Goal: Transaction & Acquisition: Book appointment/travel/reservation

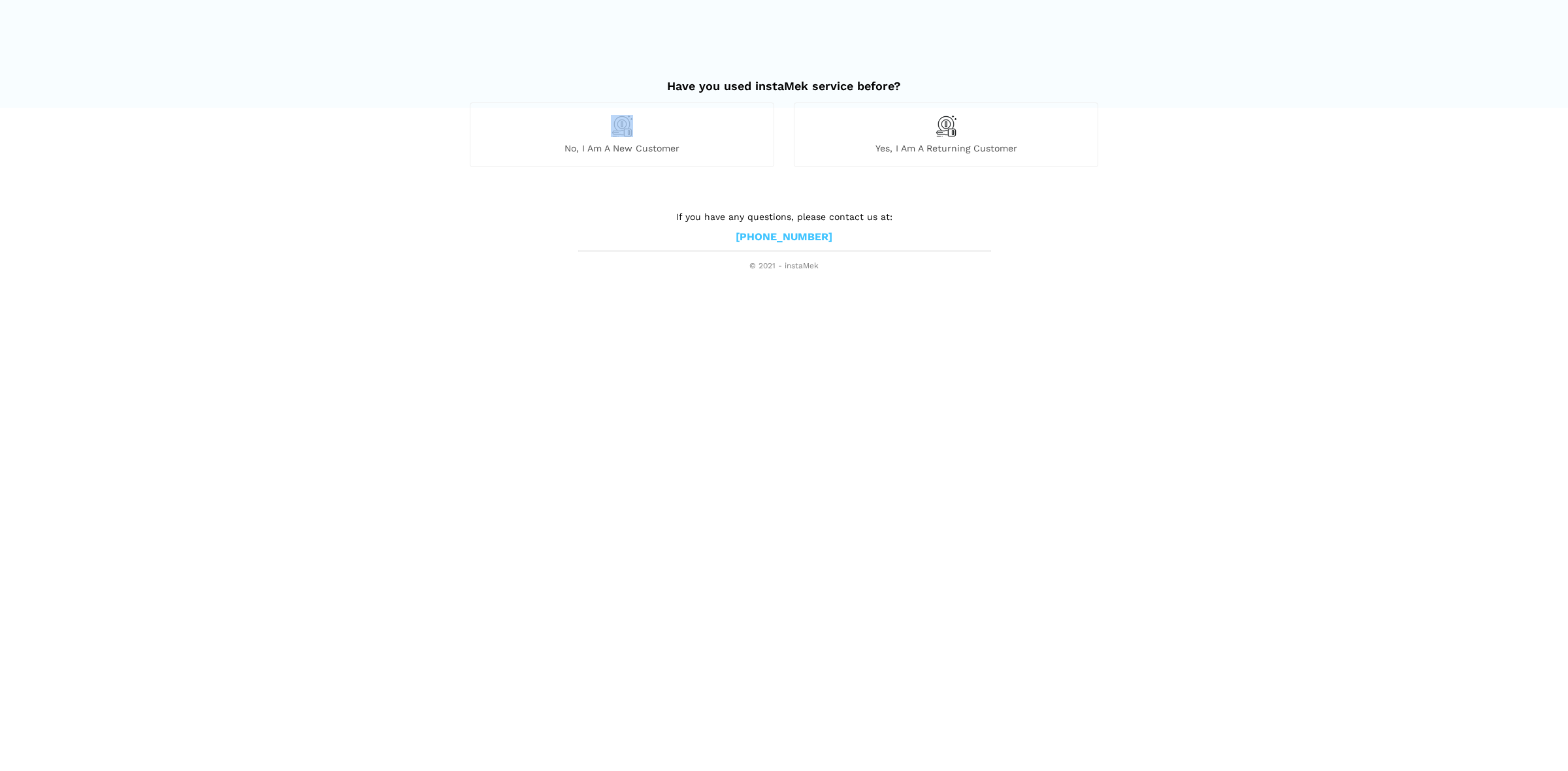
drag, startPoint x: 0, startPoint y: 0, endPoint x: 629, endPoint y: 137, distance: 643.7
click at [629, 137] on div "No, I am a new customer" at bounding box center [622, 134] width 304 height 64
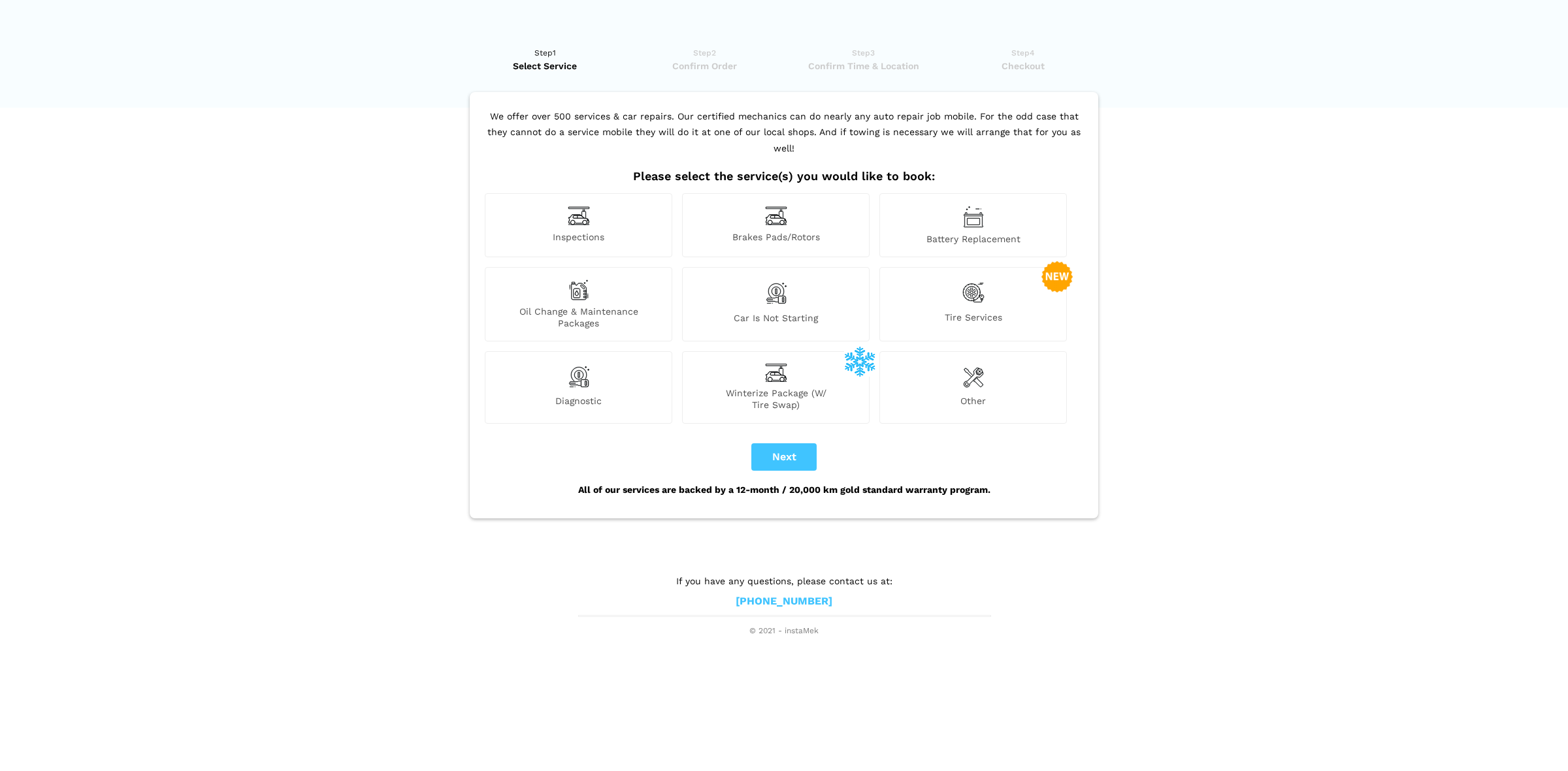
click at [972, 279] on img at bounding box center [973, 293] width 22 height 27
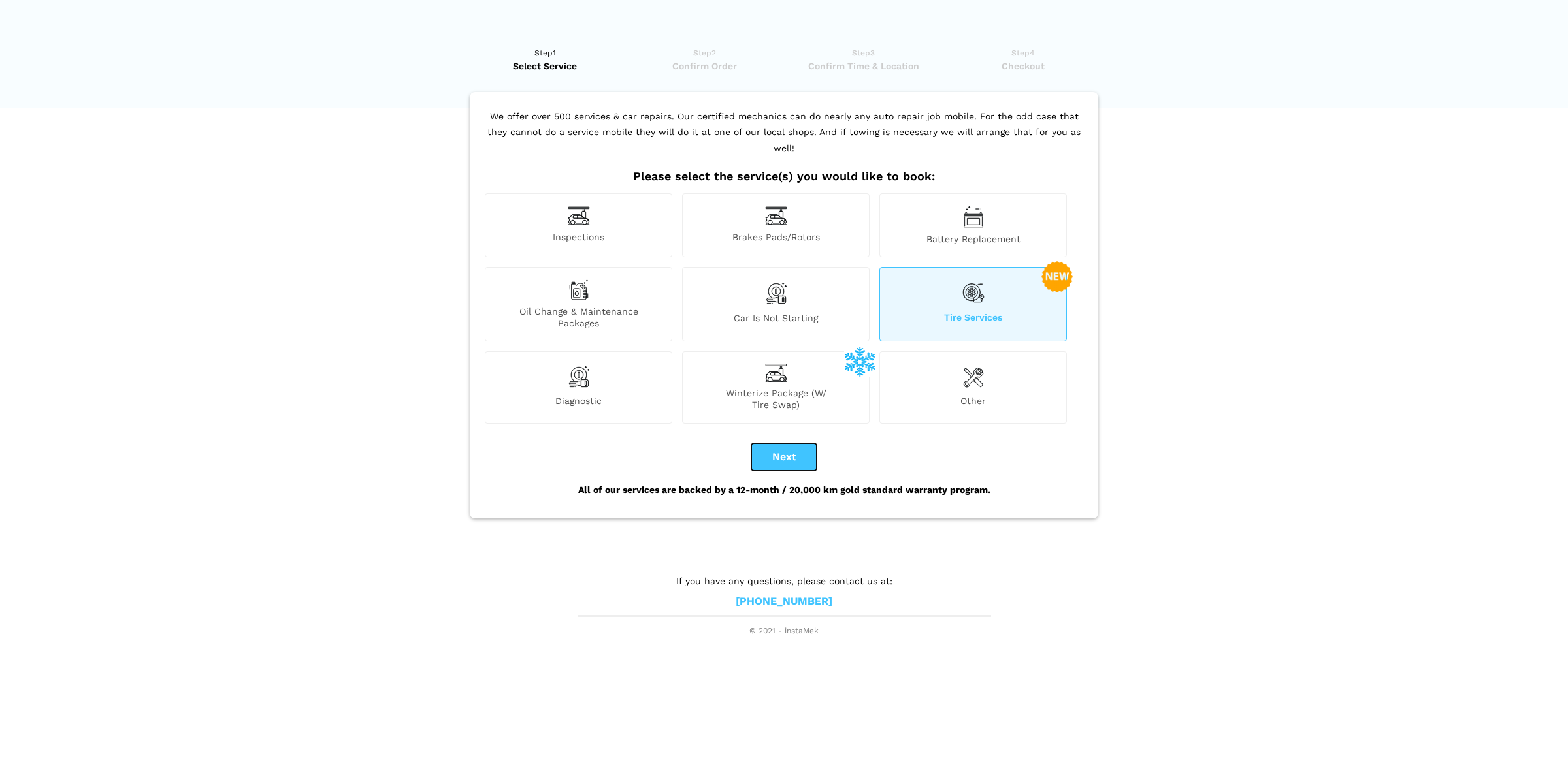
click at [789, 443] on button "Next" at bounding box center [783, 457] width 65 height 27
checkbox input "true"
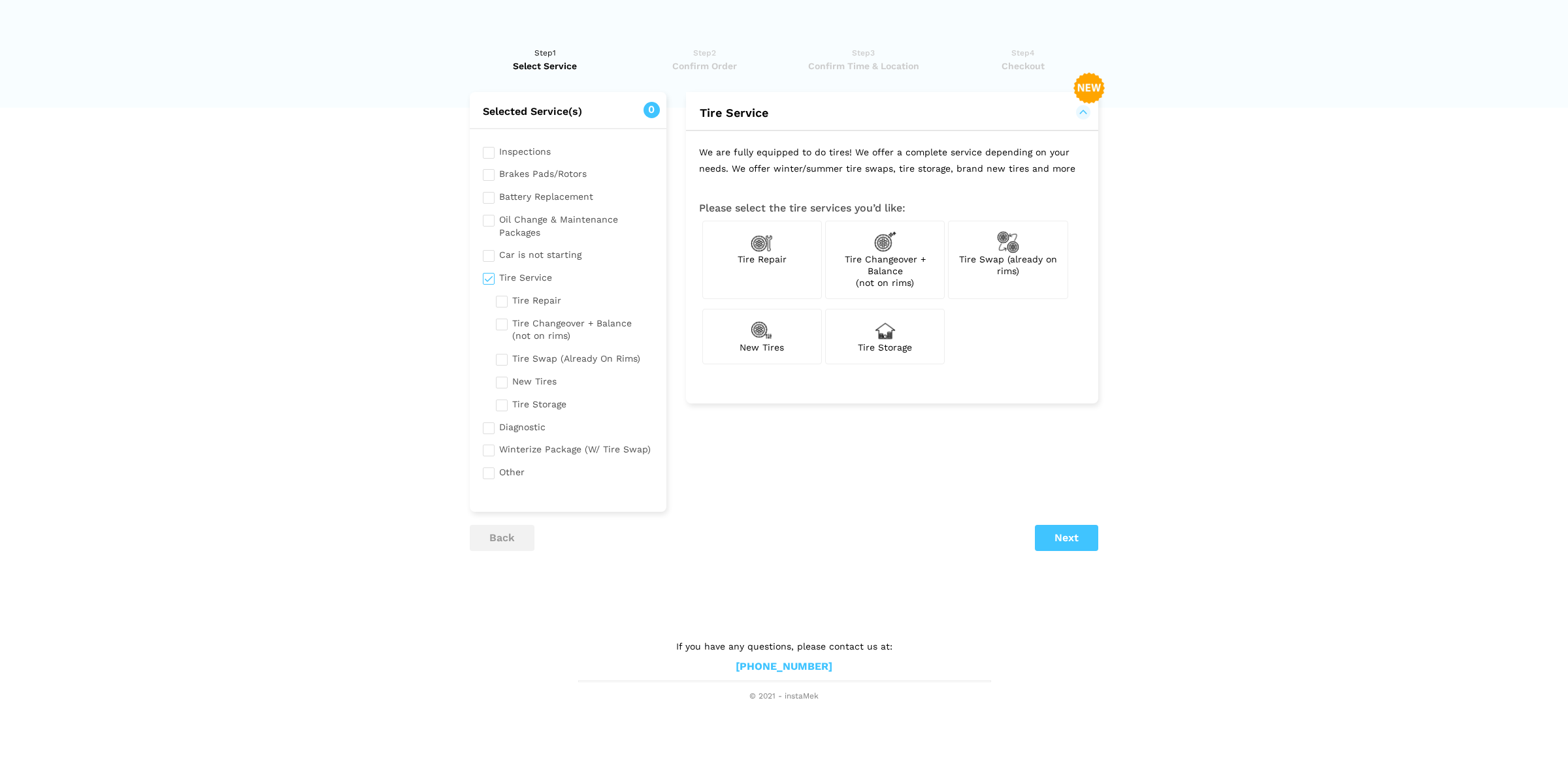
click at [900, 254] on span "Tire Changeover + Balance (not on rims)" at bounding box center [884, 270] width 81 height 34
checkbox input "true"
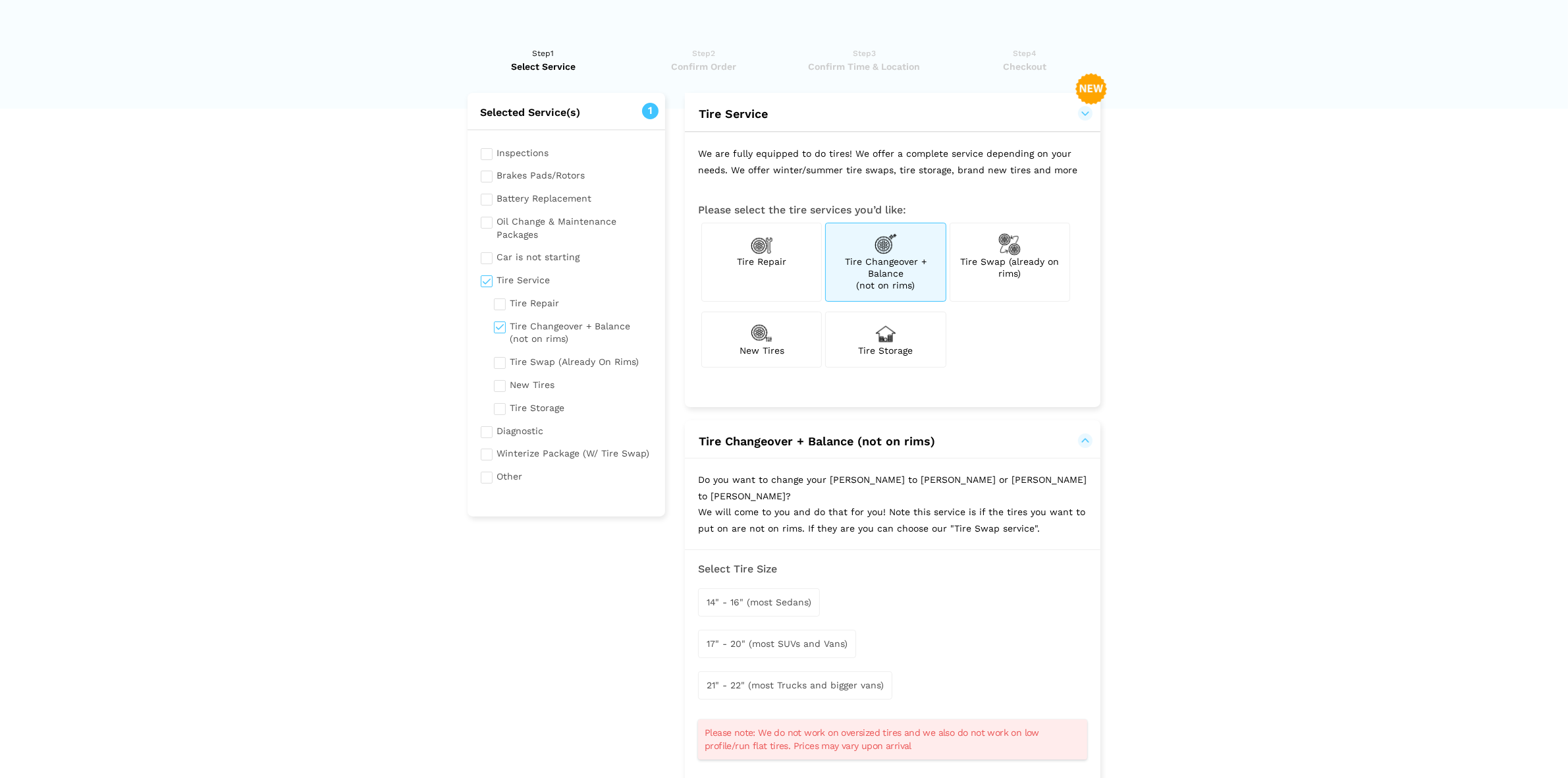
click at [784, 630] on div "17" - 20" (most SUVs and Vans)" at bounding box center [777, 644] width 158 height 28
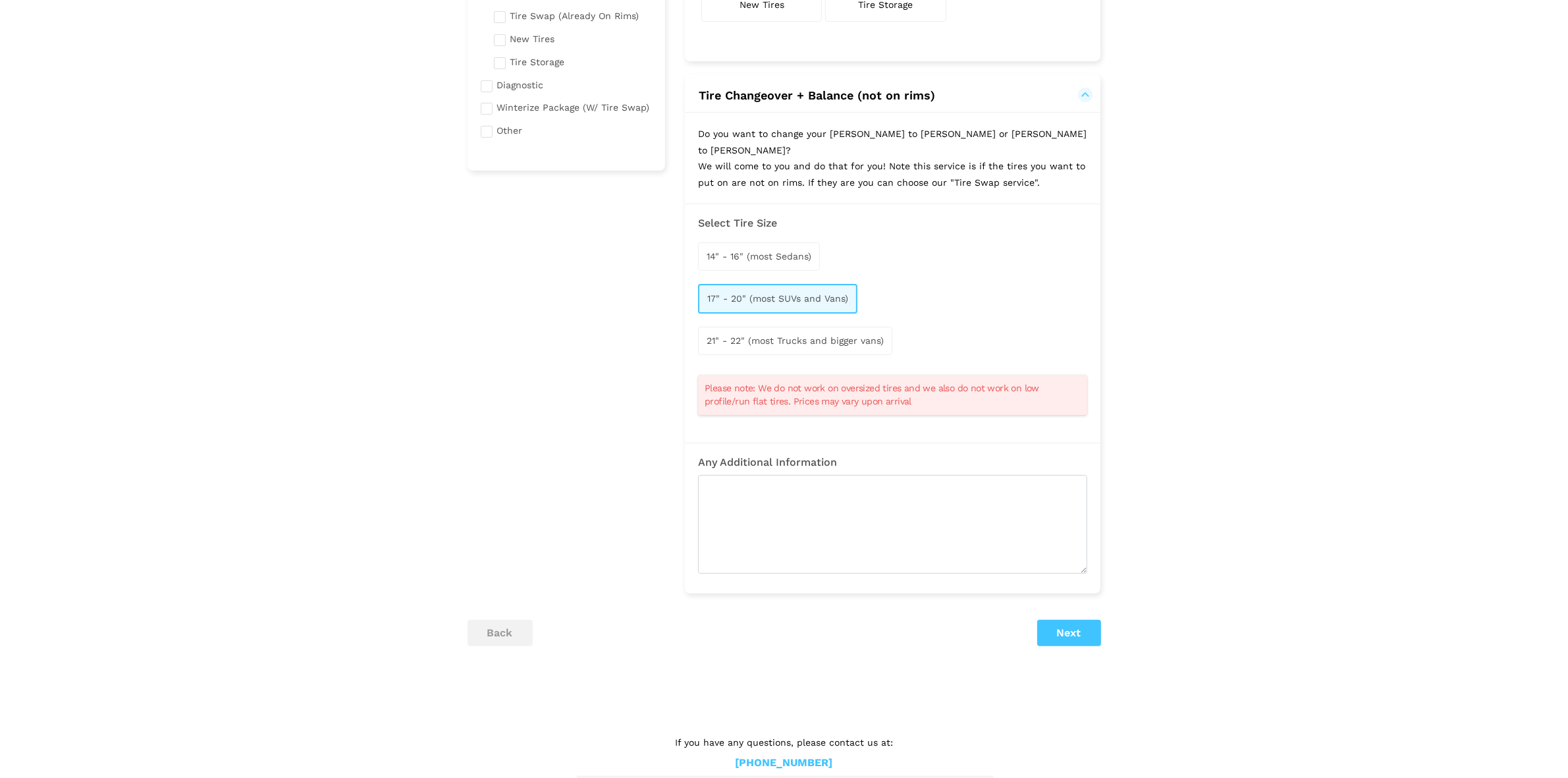
scroll to position [350, 0]
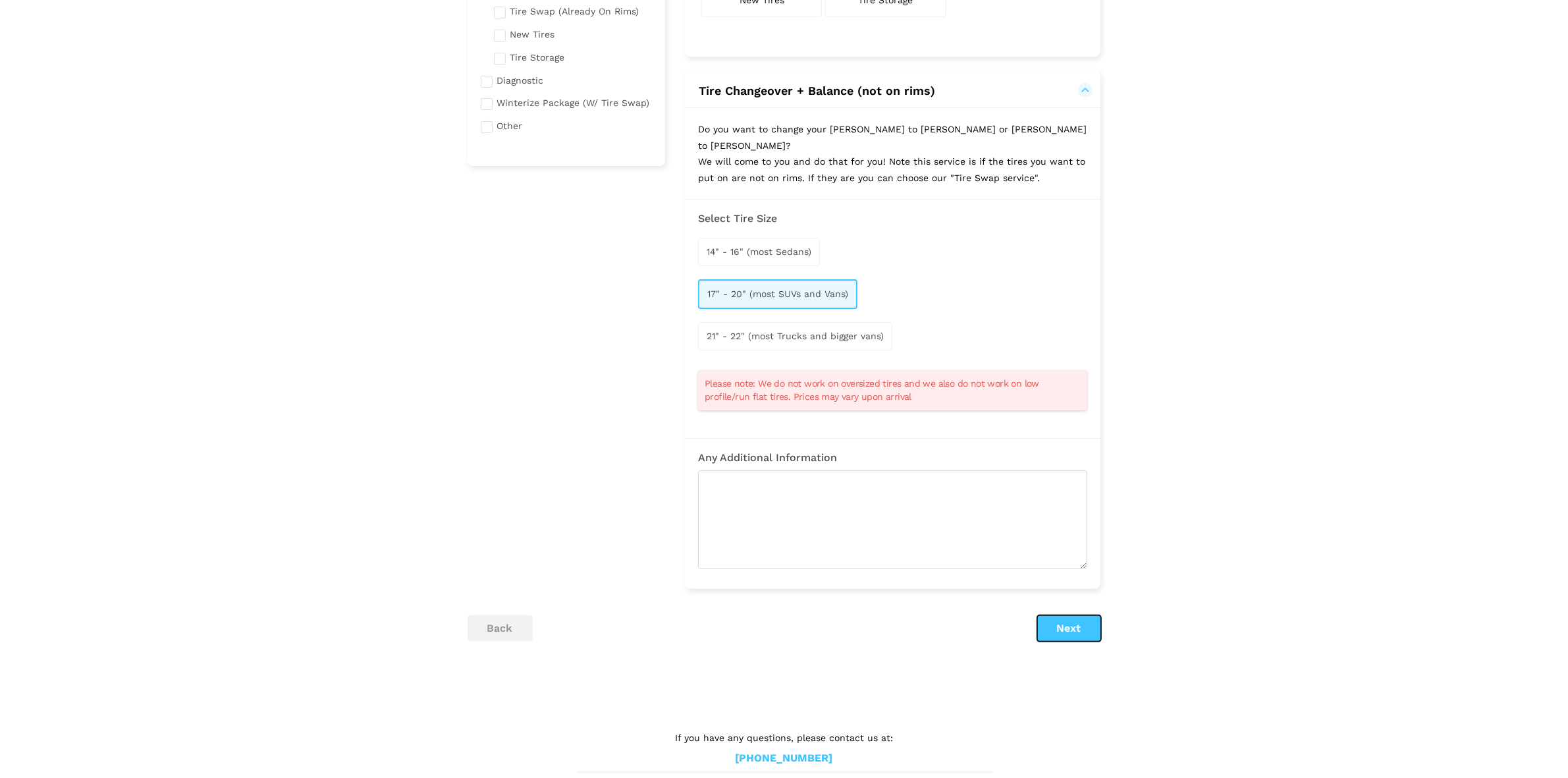
click at [1079, 619] on button "Next" at bounding box center [1069, 628] width 64 height 26
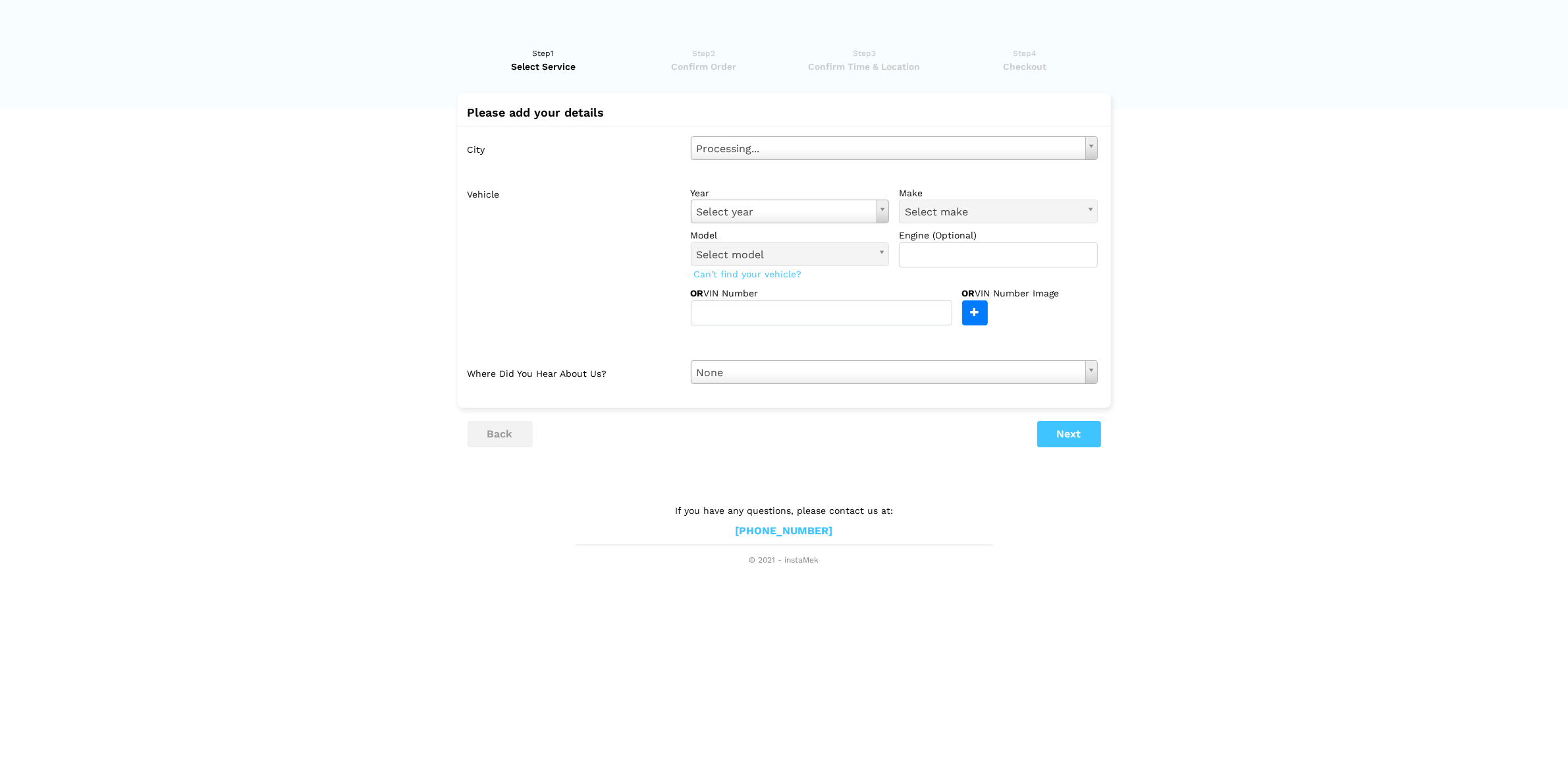
scroll to position [0, 0]
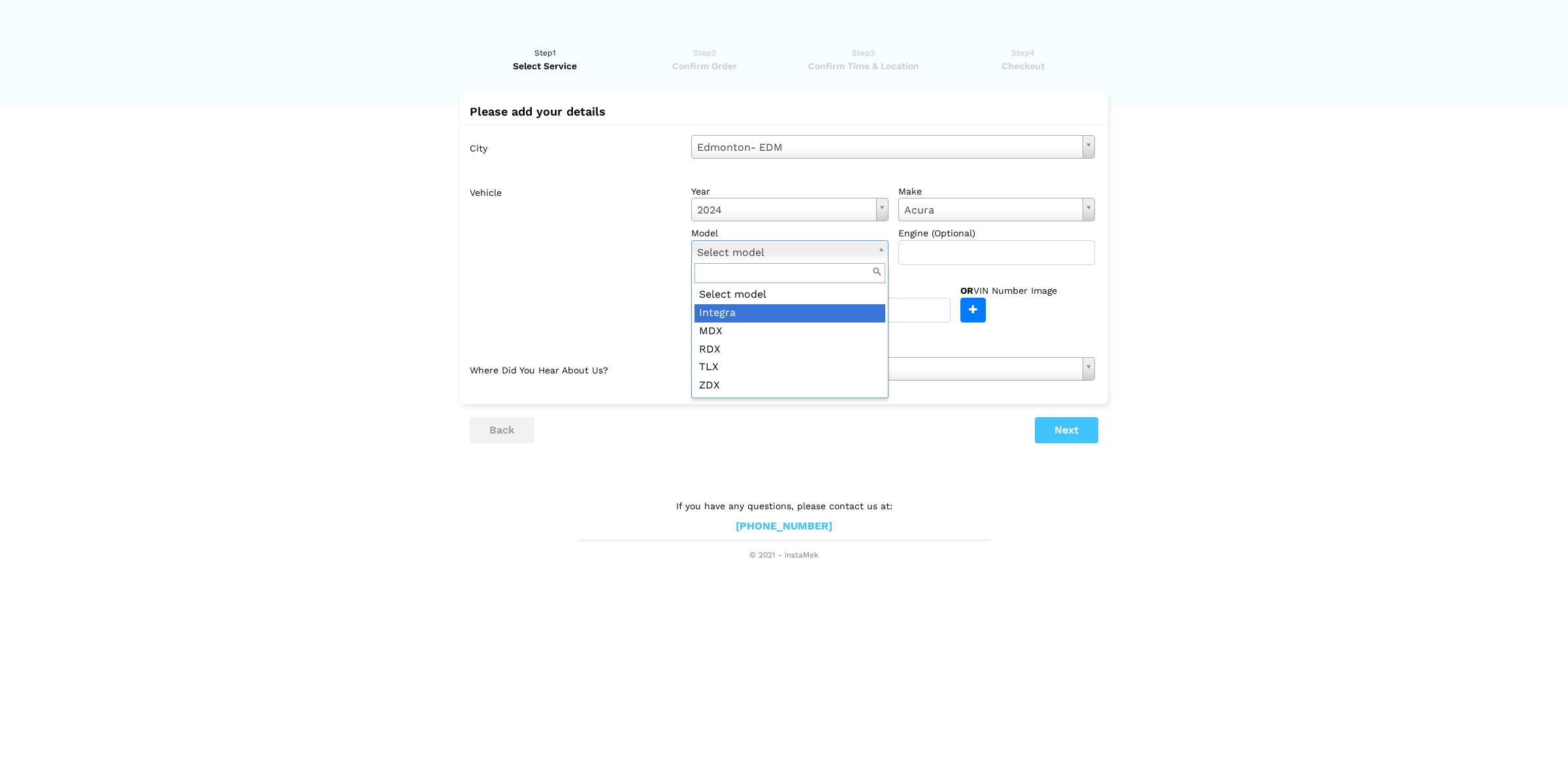
drag, startPoint x: 721, startPoint y: 318, endPoint x: 724, endPoint y: 324, distance: 6.7
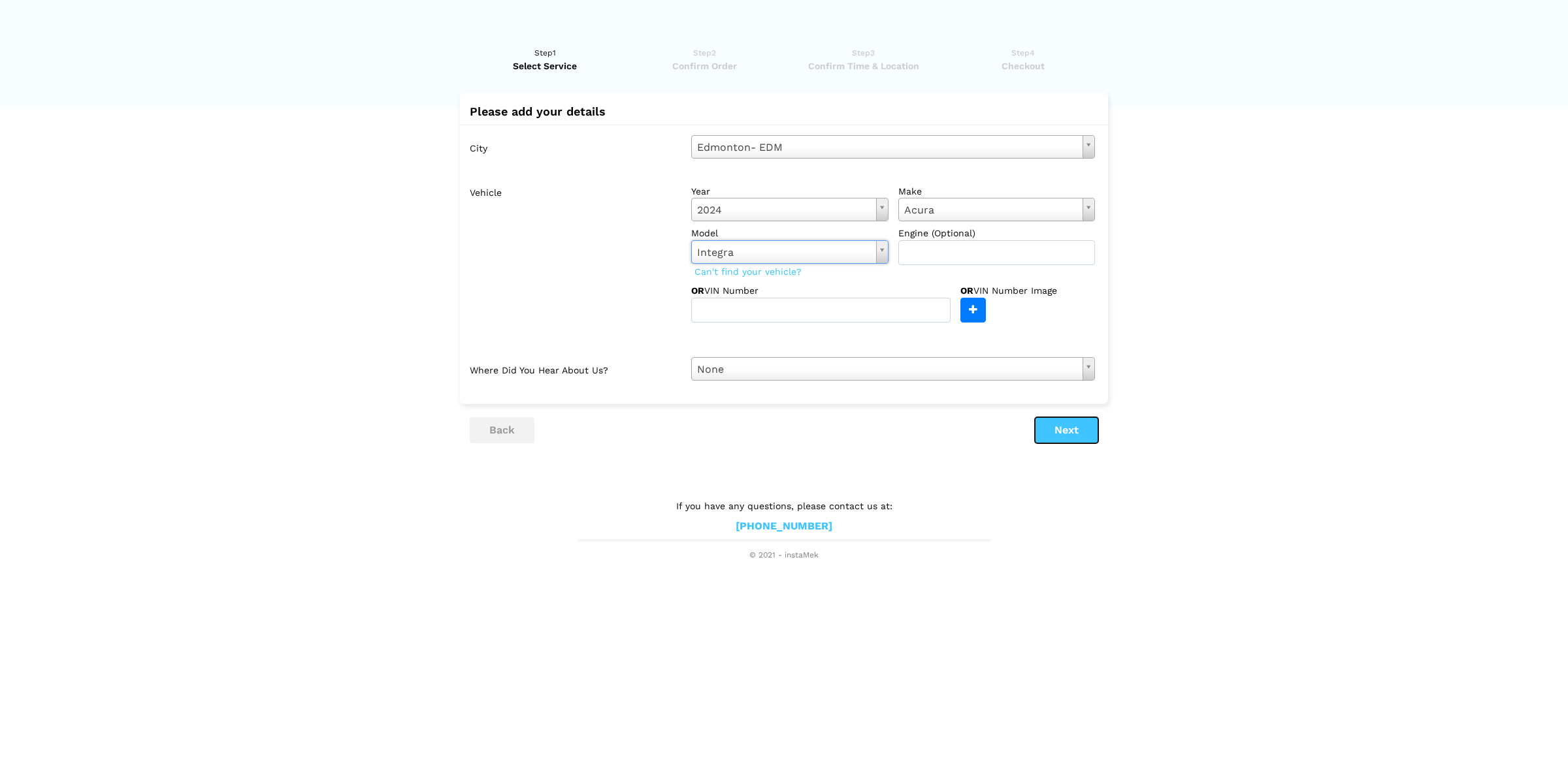
click at [1067, 435] on button "Next" at bounding box center [1066, 430] width 63 height 26
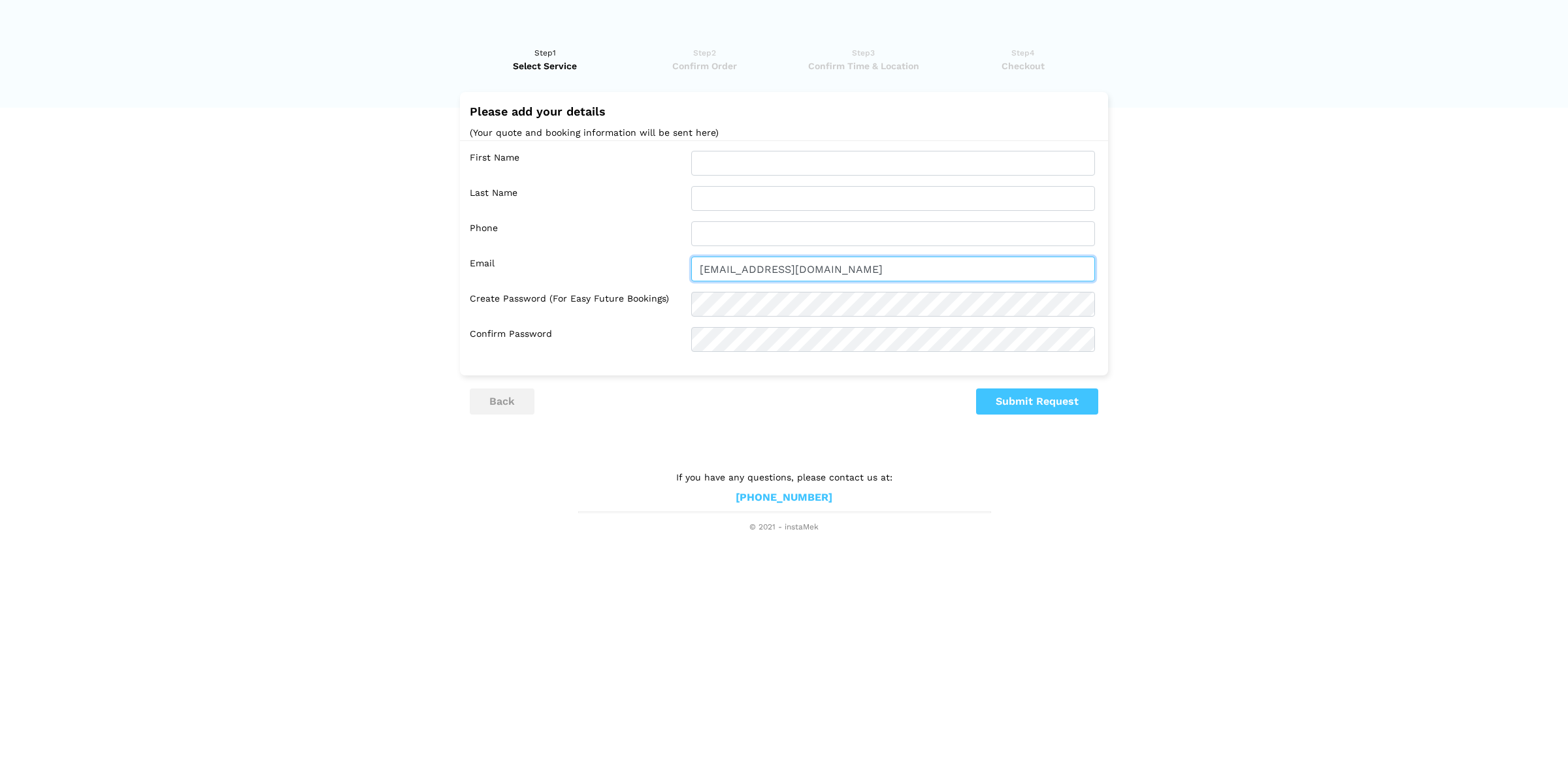
click at [735, 271] on input "[EMAIL_ADDRESS][DOMAIN_NAME]" at bounding box center [892, 269] width 404 height 25
type input "[EMAIL_ADDRESS][DOMAIN_NAME]"
click at [601, 305] on div "Create Password (for easy future bookings)" at bounding box center [787, 304] width 635 height 25
click at [713, 144] on div "First Name Last Name Phone Email [EMAIL_ADDRESS][DOMAIN_NAME] Confirm Password" at bounding box center [784, 251] width 648 height 222
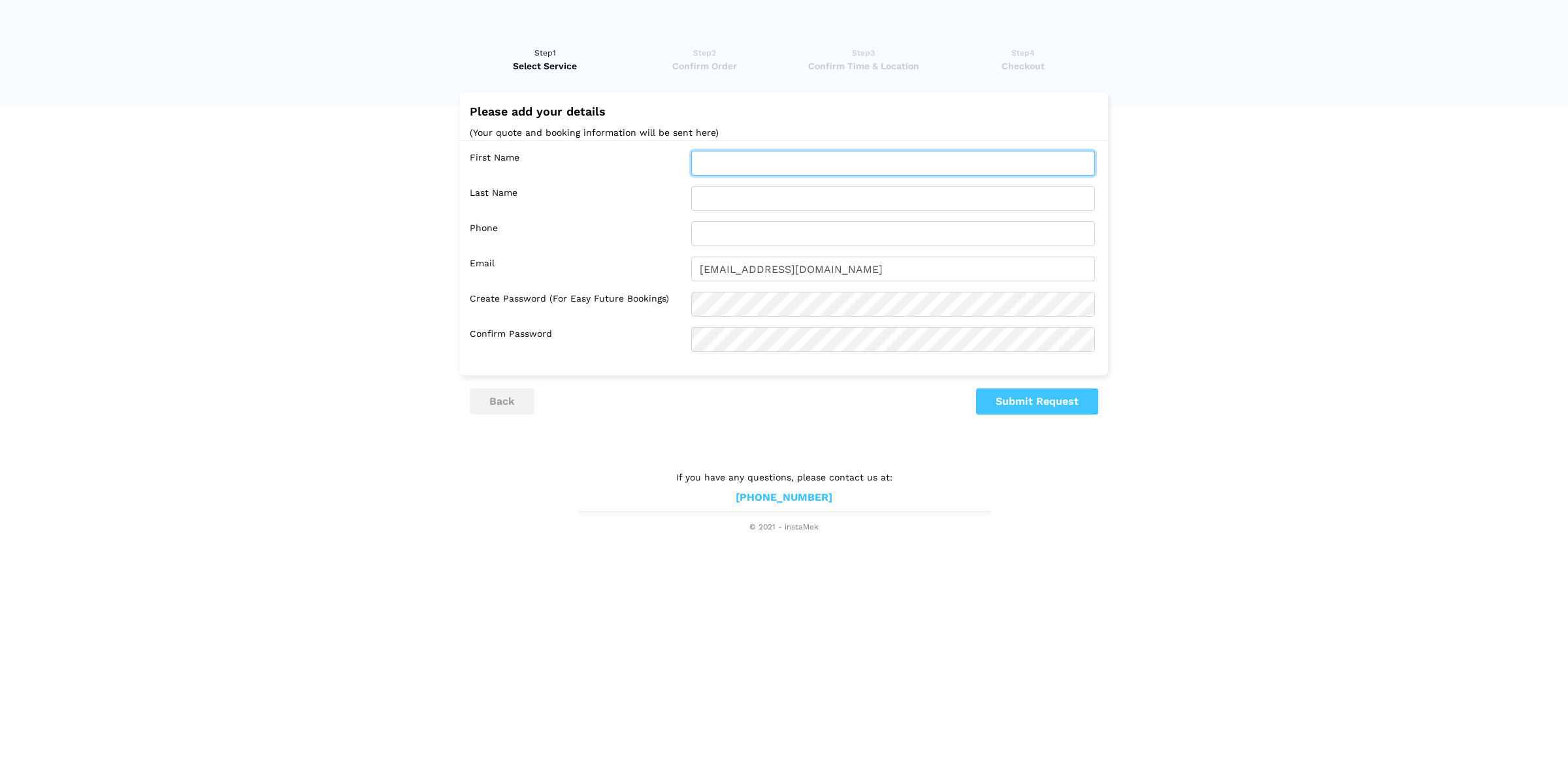
click at [714, 162] on input "text" at bounding box center [892, 163] width 404 height 25
type input "ashish"
type input "[PERSON_NAME]"
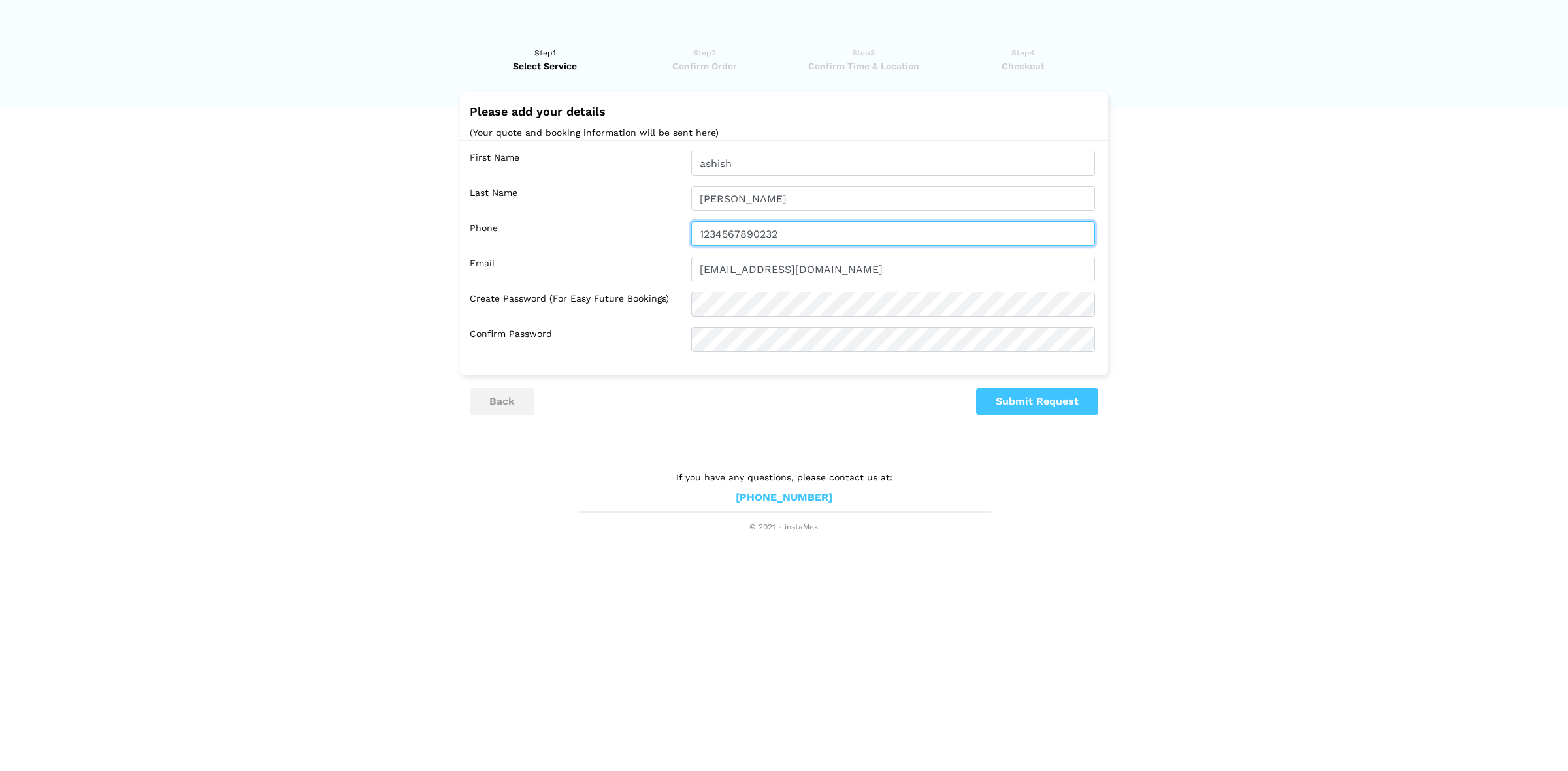
type input "1234567890232"
click at [1037, 403] on button "Submit Request" at bounding box center [1037, 402] width 123 height 26
